Goal: Transaction & Acquisition: Purchase product/service

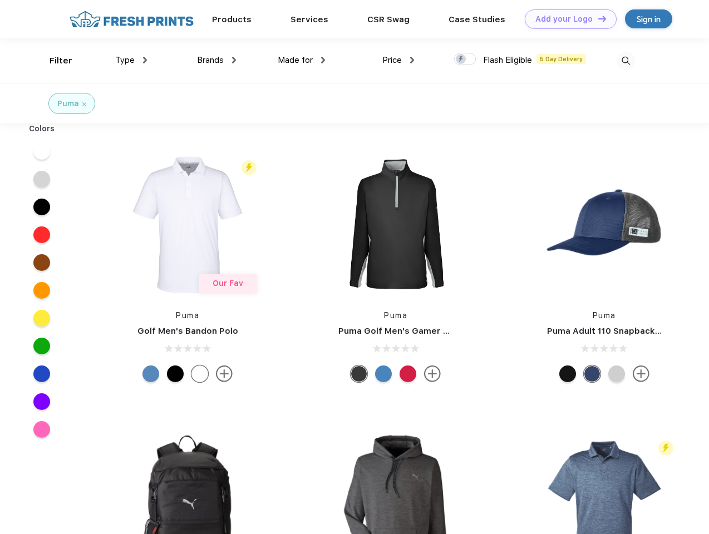
scroll to position [1, 0]
click at [566, 19] on link "Add your Logo Design Tool" at bounding box center [571, 18] width 92 height 19
click at [0, 0] on div "Design Tool" at bounding box center [0, 0] width 0 height 0
click at [597, 18] on link "Add your Logo Design Tool" at bounding box center [571, 18] width 92 height 19
click at [53, 61] on div "Filter" at bounding box center [61, 61] width 23 height 13
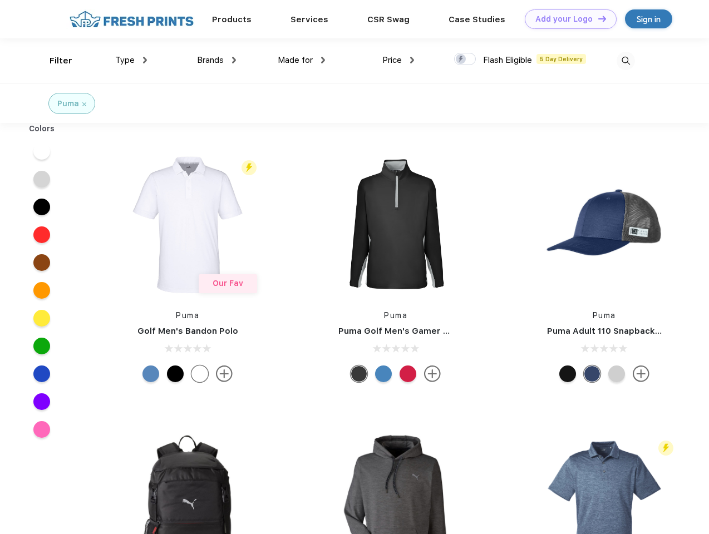
click at [131, 60] on span "Type" at bounding box center [124, 60] width 19 height 10
click at [216, 60] on span "Brands" at bounding box center [210, 60] width 27 height 10
click at [302, 60] on span "Made for" at bounding box center [295, 60] width 35 height 10
click at [398, 60] on span "Price" at bounding box center [391, 60] width 19 height 10
click at [465, 60] on div at bounding box center [465, 59] width 22 height 12
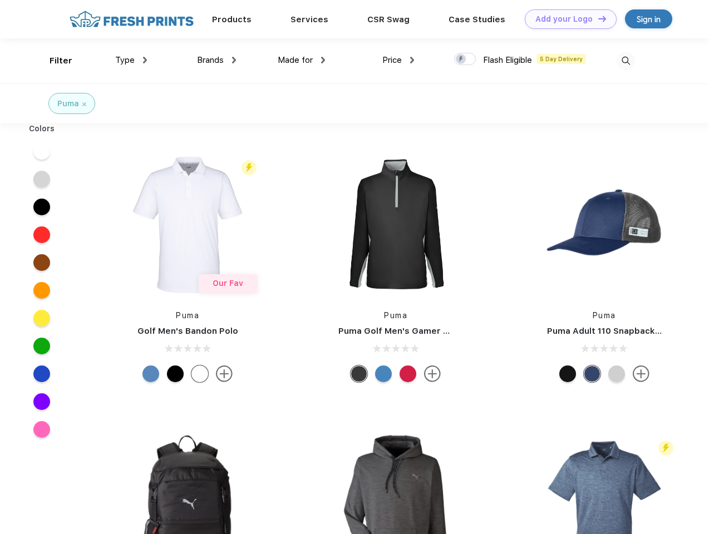
click at [461, 60] on input "checkbox" at bounding box center [457, 55] width 7 height 7
click at [625, 61] on img at bounding box center [625, 61] width 18 height 18
